Goal: Information Seeking & Learning: Find specific fact

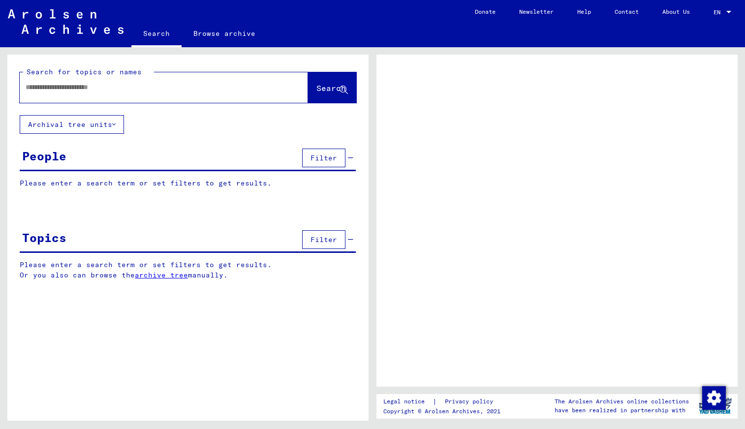
click at [153, 83] on input "text" at bounding box center [155, 87] width 259 height 10
type input "*******"
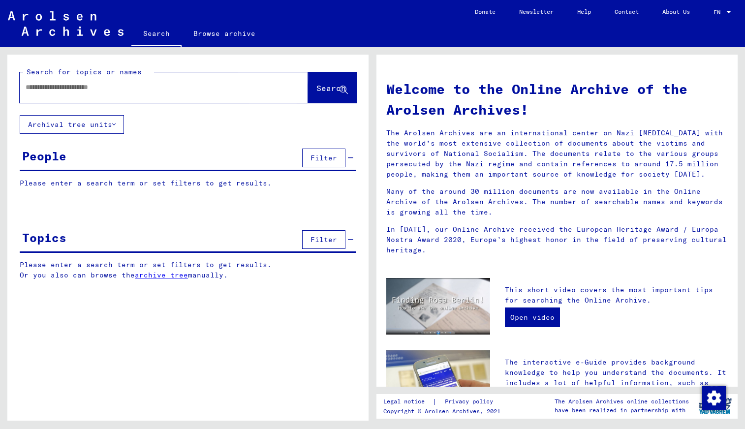
click at [316, 89] on span "Search" at bounding box center [331, 88] width 30 height 10
click at [192, 88] on input "text" at bounding box center [152, 87] width 253 height 10
type input "*****"
click at [323, 88] on span "Search" at bounding box center [331, 88] width 30 height 10
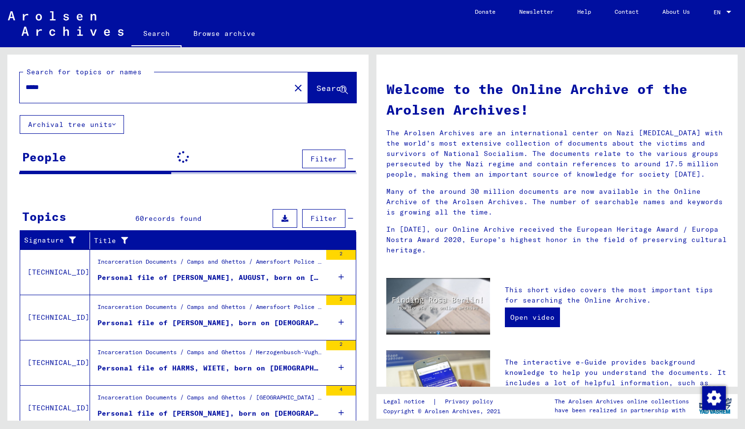
click at [358, 218] on yv-its-grid-expansion-panel "Topics 60 records found Filter Signature Title [TECHNICAL_ID] Incarceration Doc…" at bounding box center [187, 360] width 361 height 306
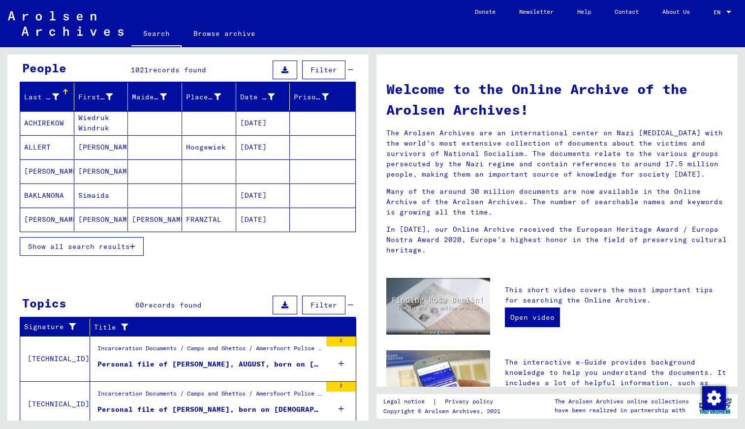
scroll to position [84, 0]
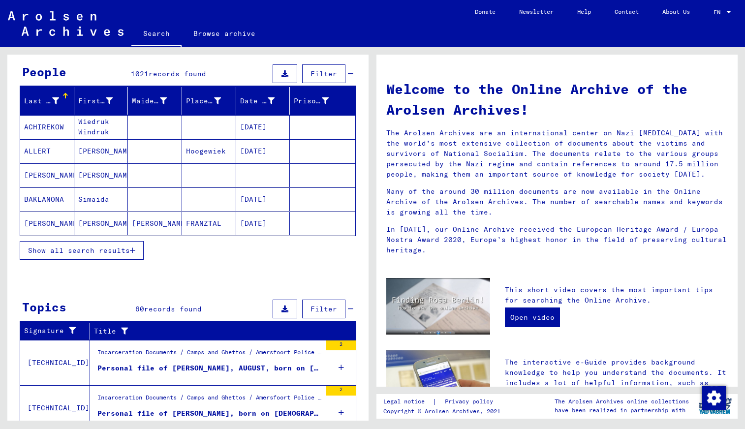
click at [109, 247] on span "Show all search results" at bounding box center [79, 250] width 102 height 9
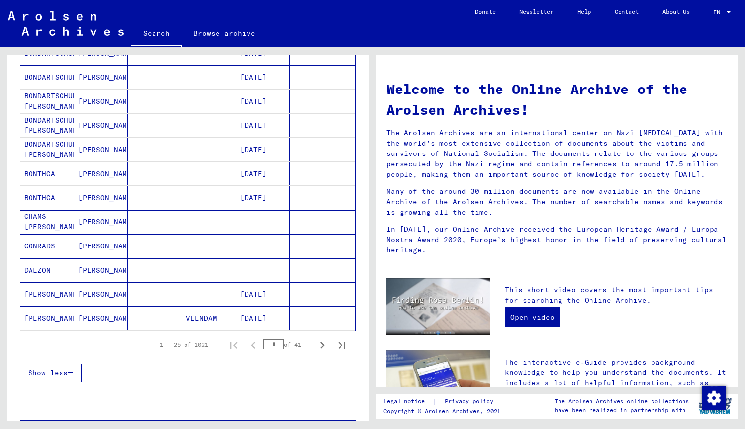
scroll to position [517, 0]
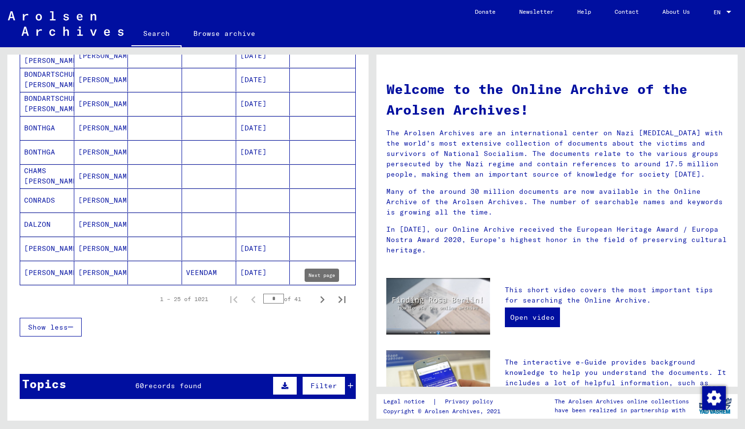
click at [322, 297] on icon "Next page" at bounding box center [322, 299] width 4 height 7
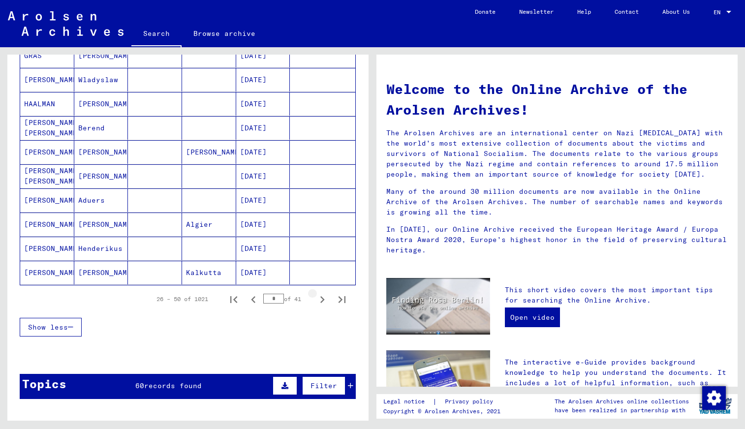
click at [322, 297] on icon "Next page" at bounding box center [322, 299] width 4 height 7
type input "*"
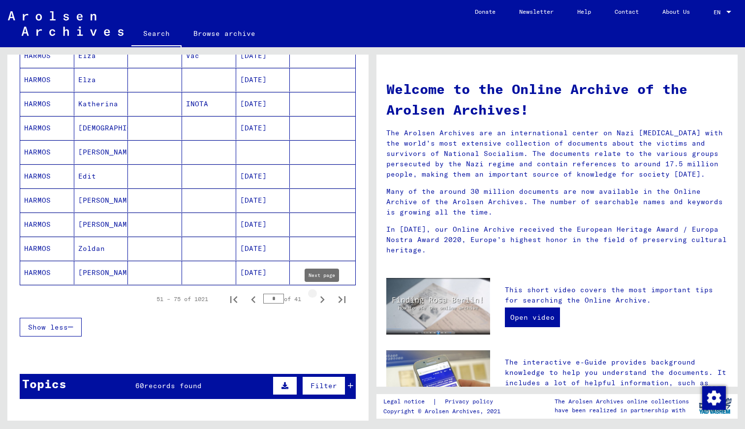
click at [323, 298] on icon "Next page" at bounding box center [322, 300] width 14 height 14
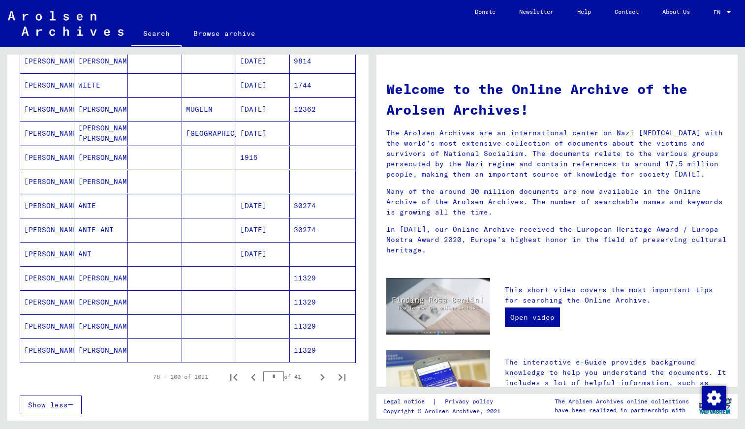
scroll to position [458, 0]
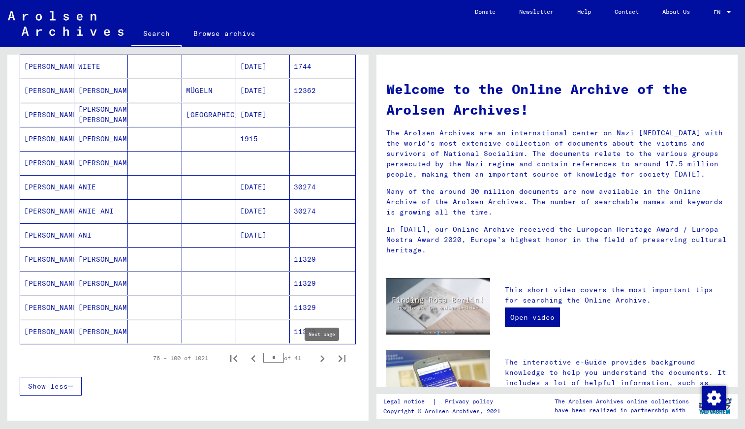
click at [321, 360] on icon "Next page" at bounding box center [322, 358] width 4 height 7
type input "*"
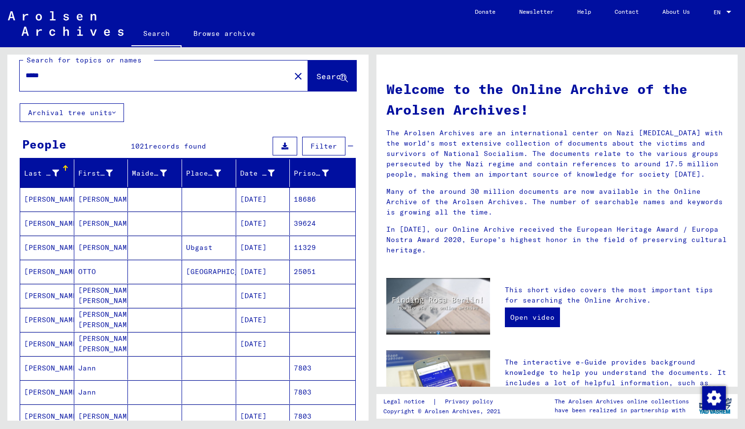
scroll to position [0, 0]
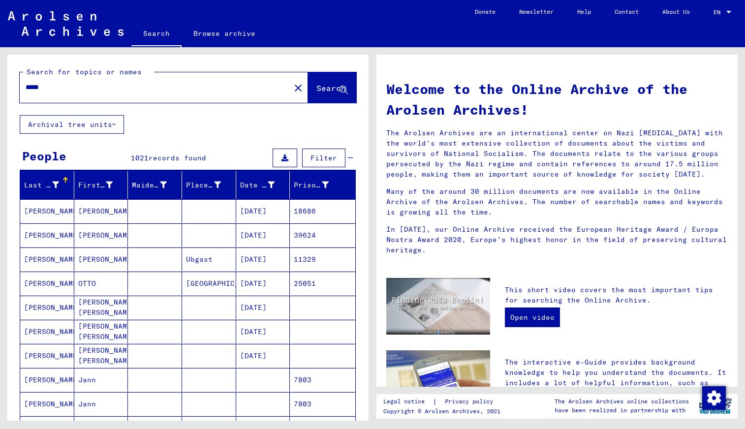
click at [57, 233] on mat-cell "[PERSON_NAME]" at bounding box center [47, 235] width 54 height 24
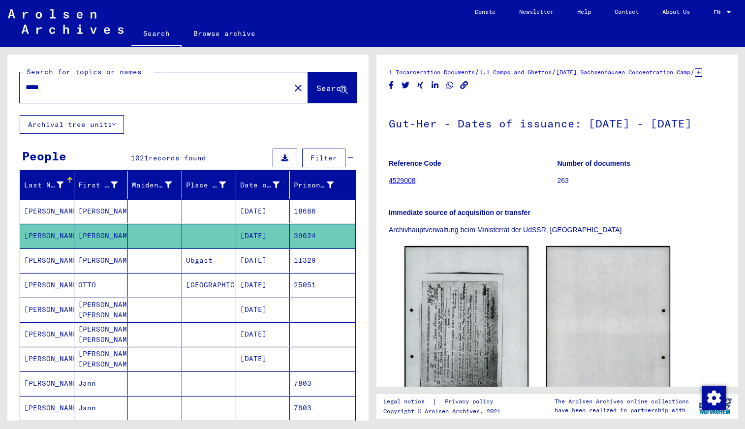
scroll to position [20, 0]
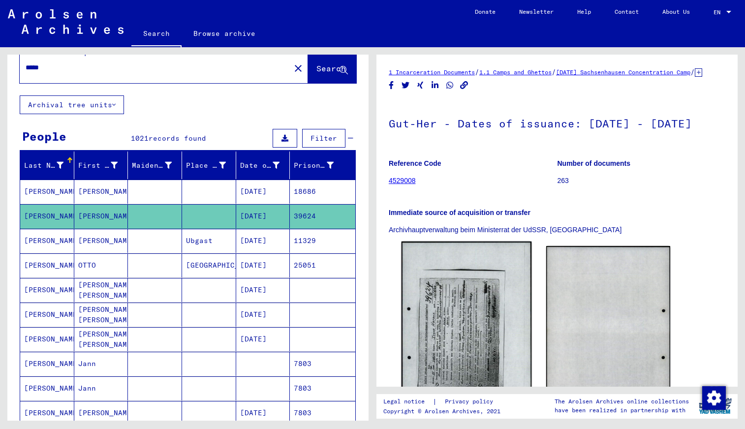
click at [461, 348] on img at bounding box center [467, 333] width 130 height 183
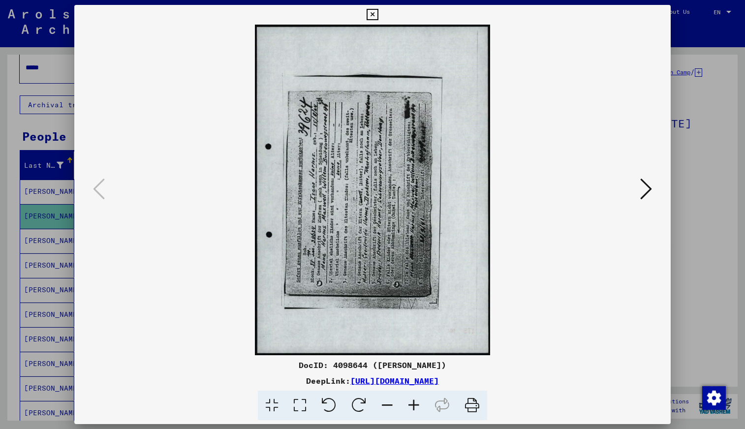
click at [357, 400] on icon at bounding box center [359, 406] width 30 height 30
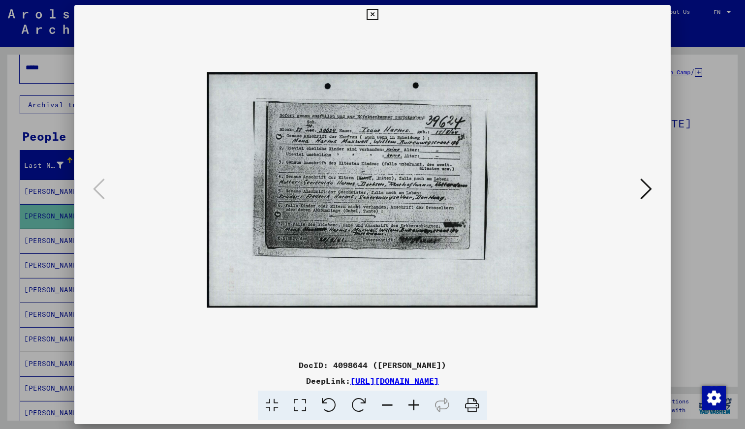
click at [413, 405] on icon at bounding box center [414, 406] width 27 height 30
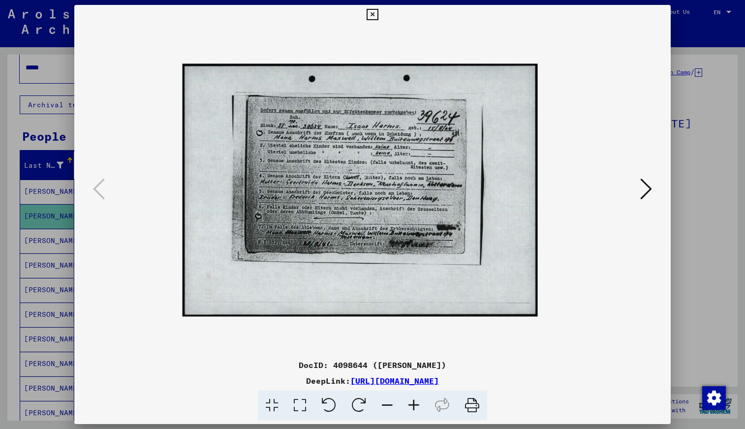
click at [413, 405] on icon at bounding box center [414, 406] width 27 height 30
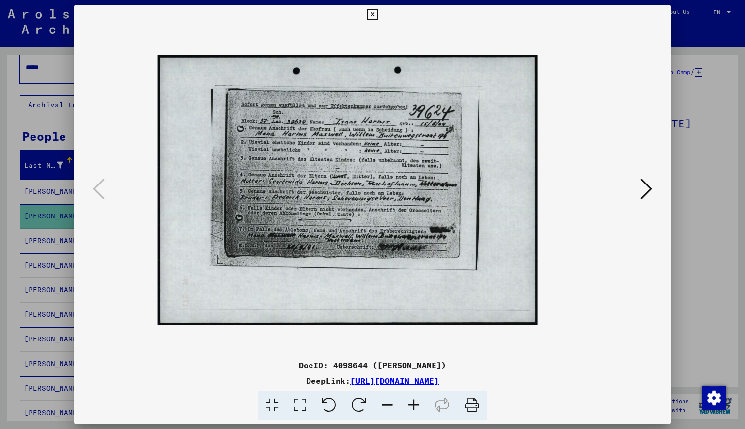
click at [413, 405] on icon at bounding box center [414, 406] width 27 height 30
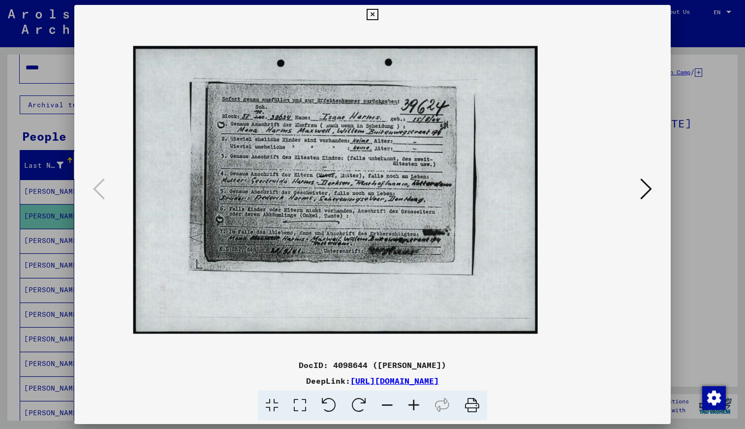
click at [413, 405] on icon at bounding box center [414, 406] width 27 height 30
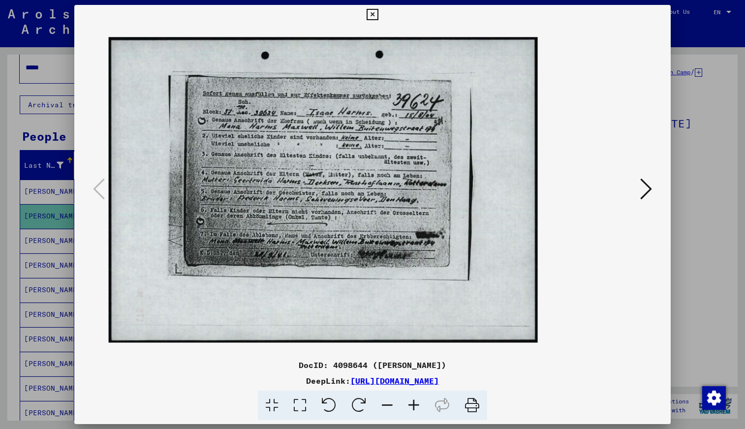
click at [413, 405] on icon at bounding box center [414, 406] width 27 height 30
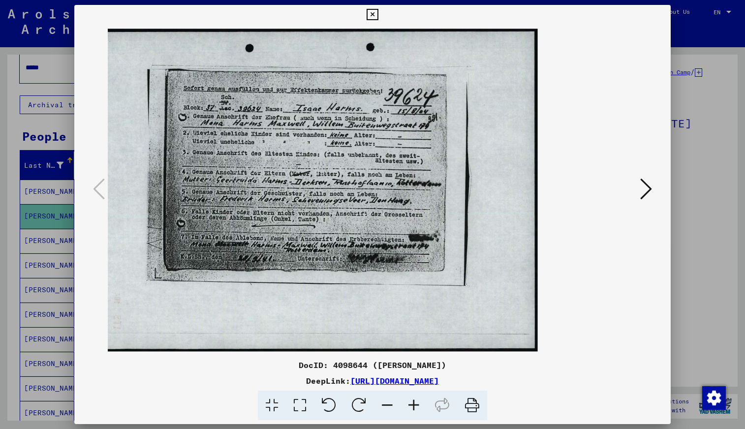
click at [413, 405] on icon at bounding box center [414, 406] width 27 height 30
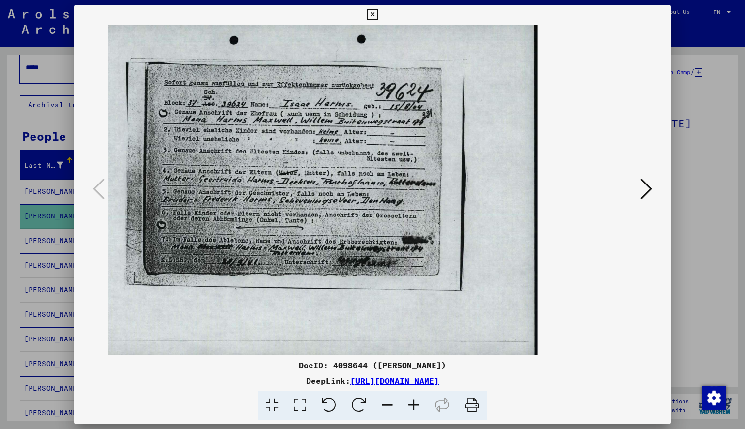
click at [372, 12] on icon at bounding box center [372, 15] width 11 height 12
